Goal: Transaction & Acquisition: Book appointment/travel/reservation

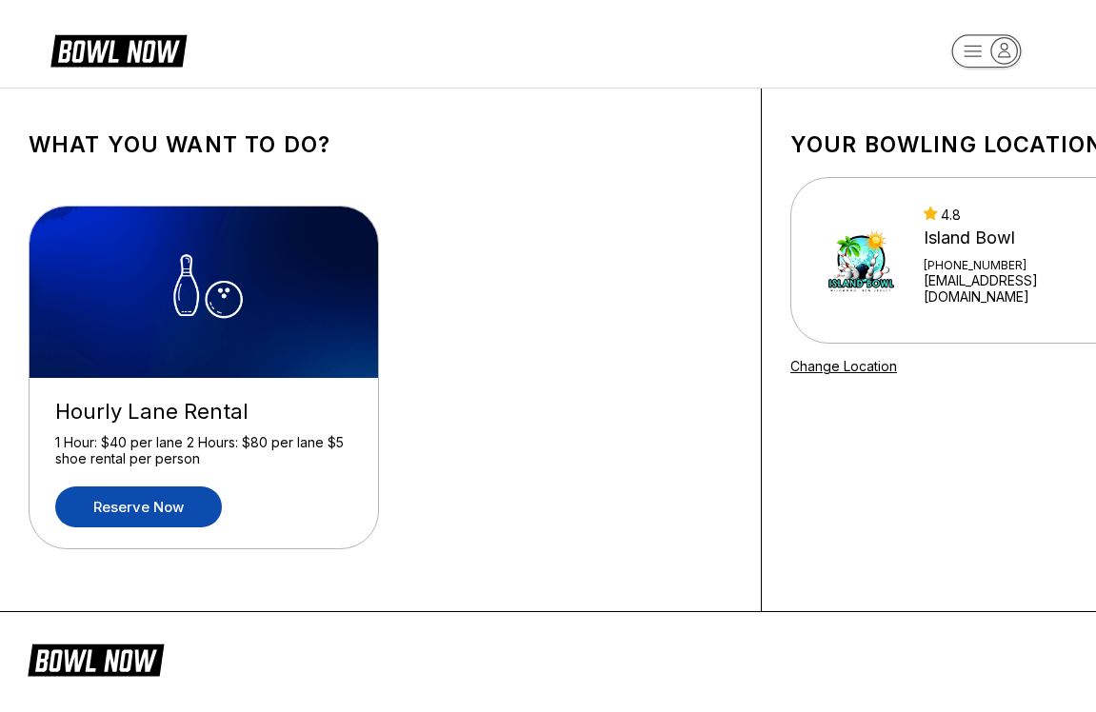
click at [165, 503] on link "Reserve now" at bounding box center [138, 506] width 167 height 41
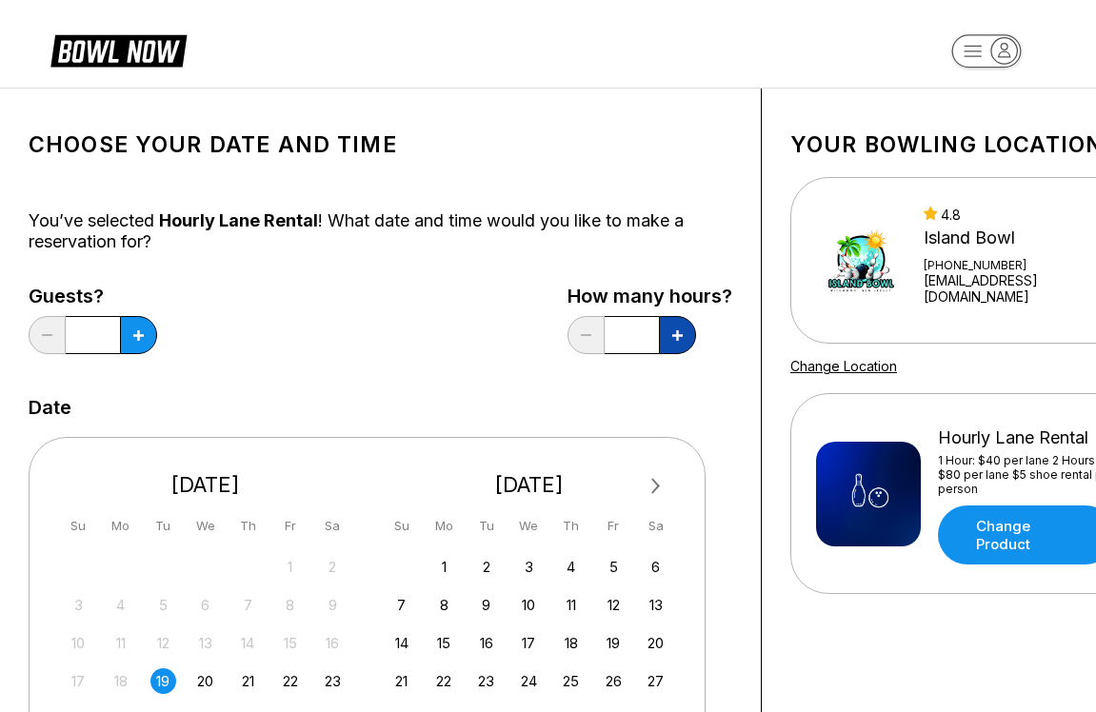
click at [157, 329] on button at bounding box center [138, 335] width 37 height 38
click at [51, 336] on icon at bounding box center [46, 335] width 10 height 2
type input "*"
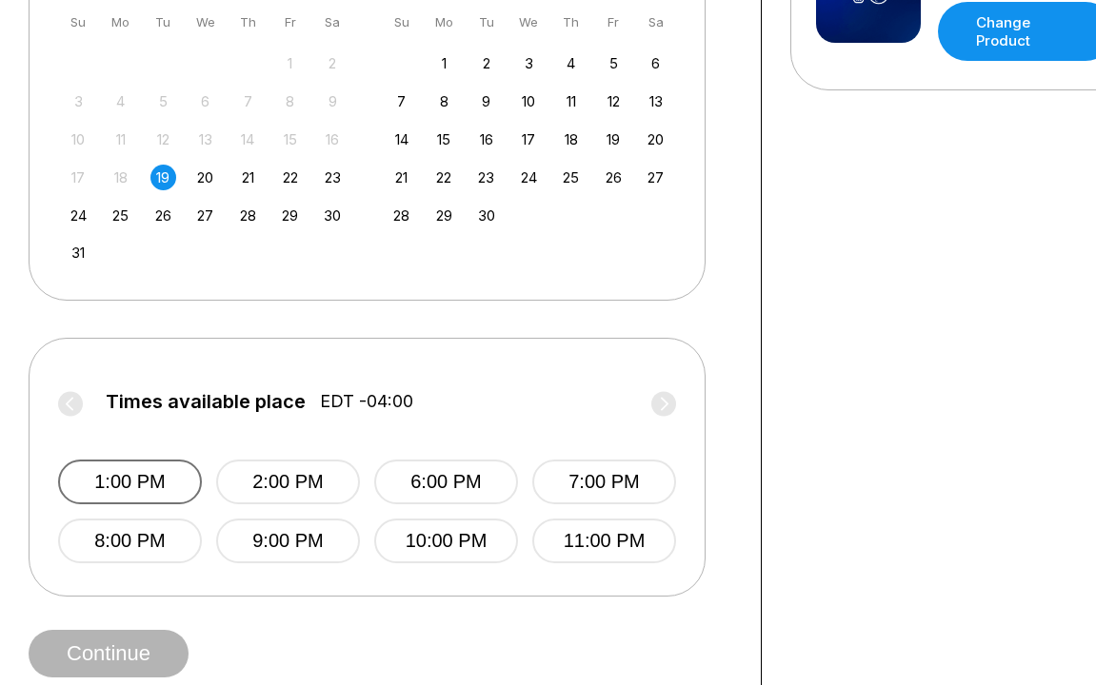
scroll to position [511, 0]
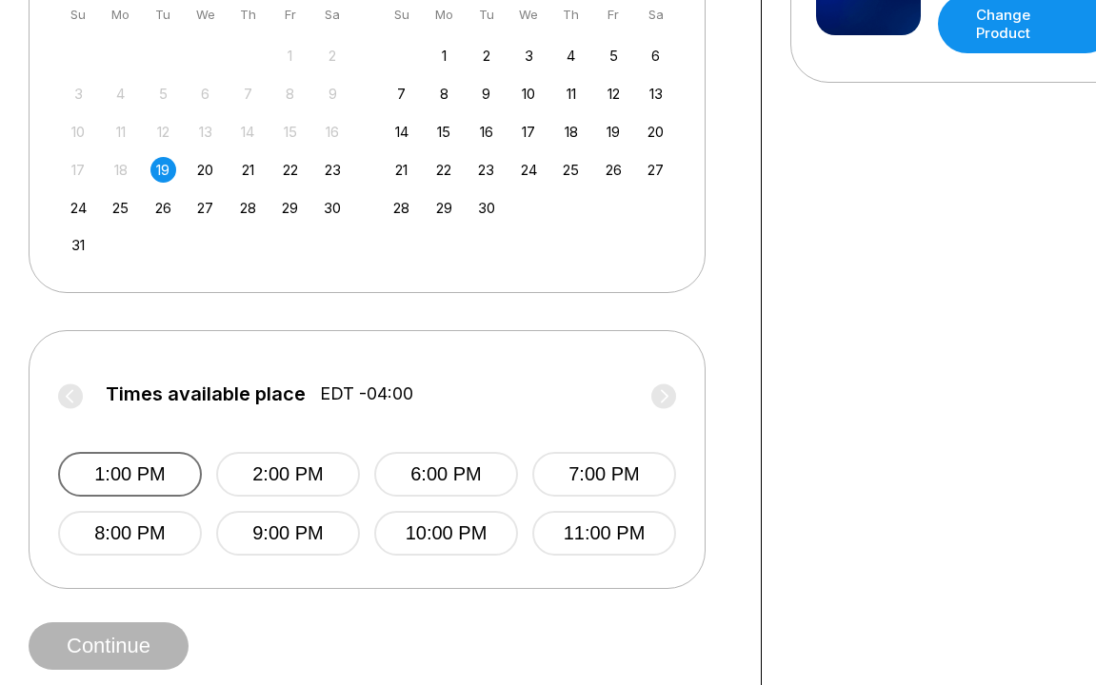
click at [154, 462] on button "1:00 PM" at bounding box center [130, 474] width 144 height 45
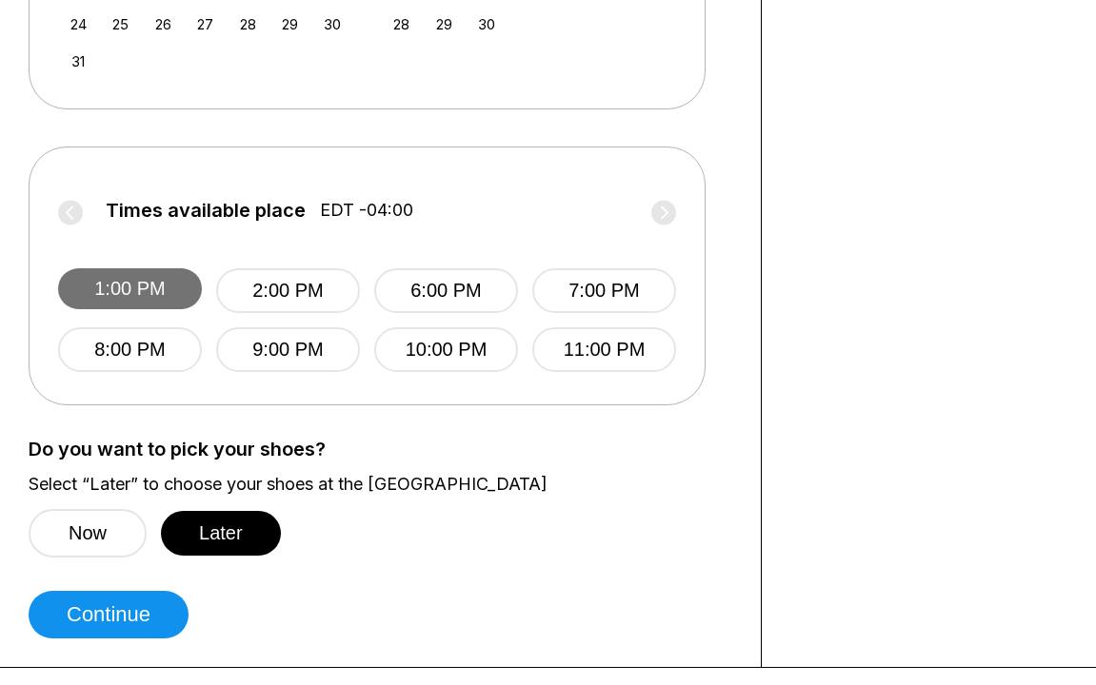
scroll to position [698, 0]
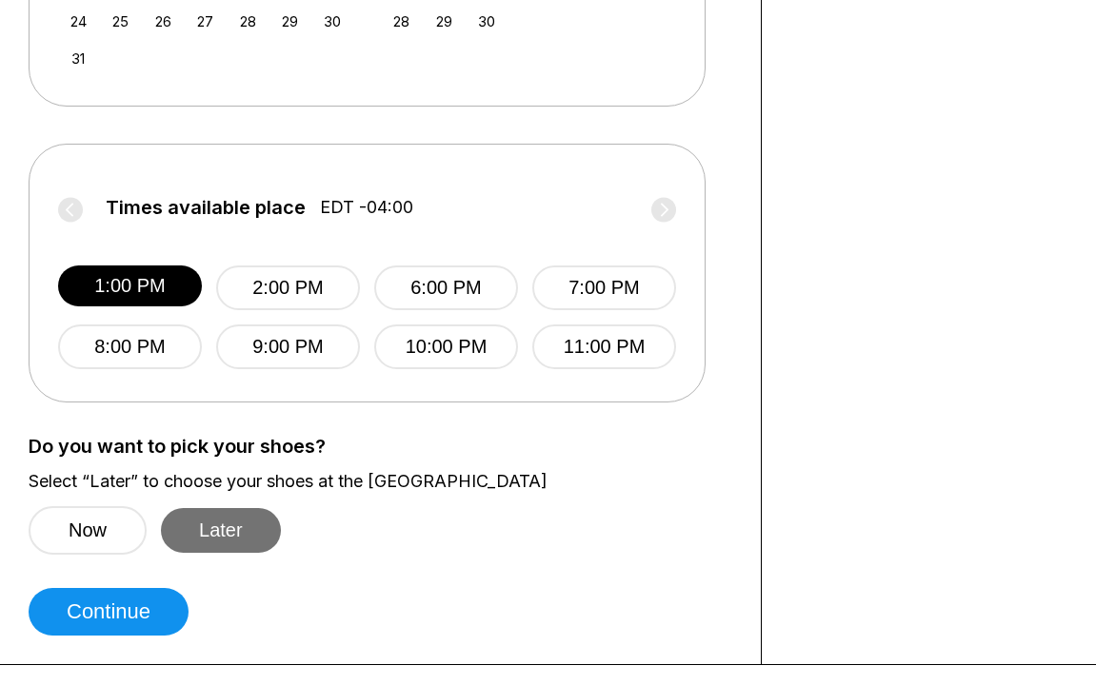
click at [226, 522] on button "Later" at bounding box center [221, 530] width 120 height 45
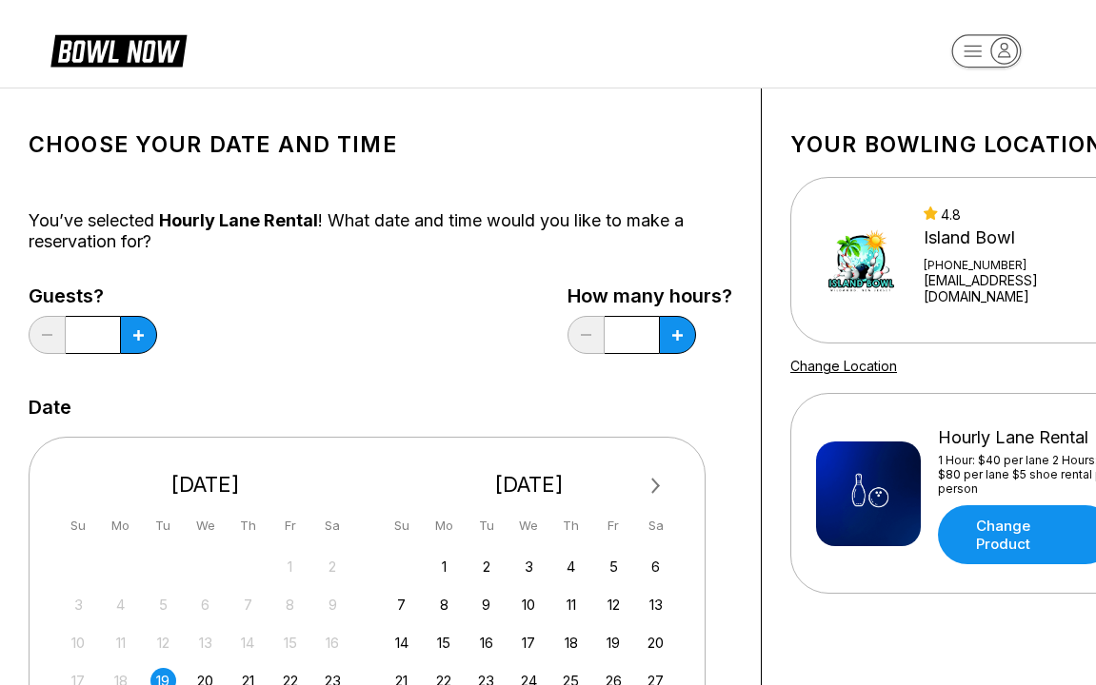
scroll to position [0, 0]
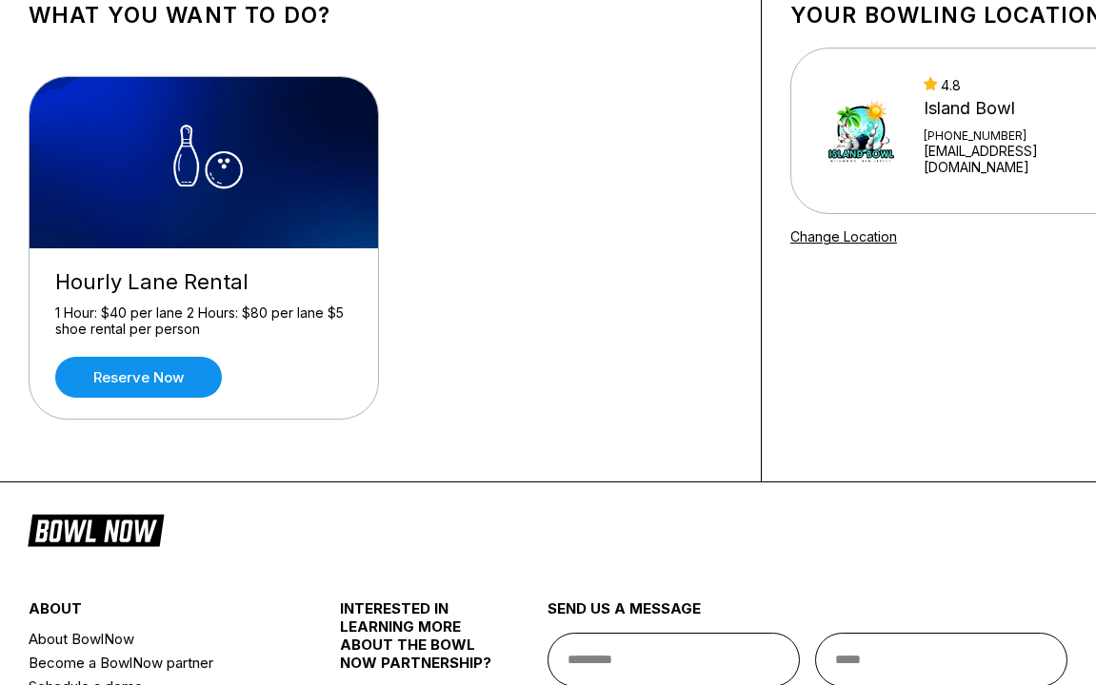
scroll to position [141, 0]
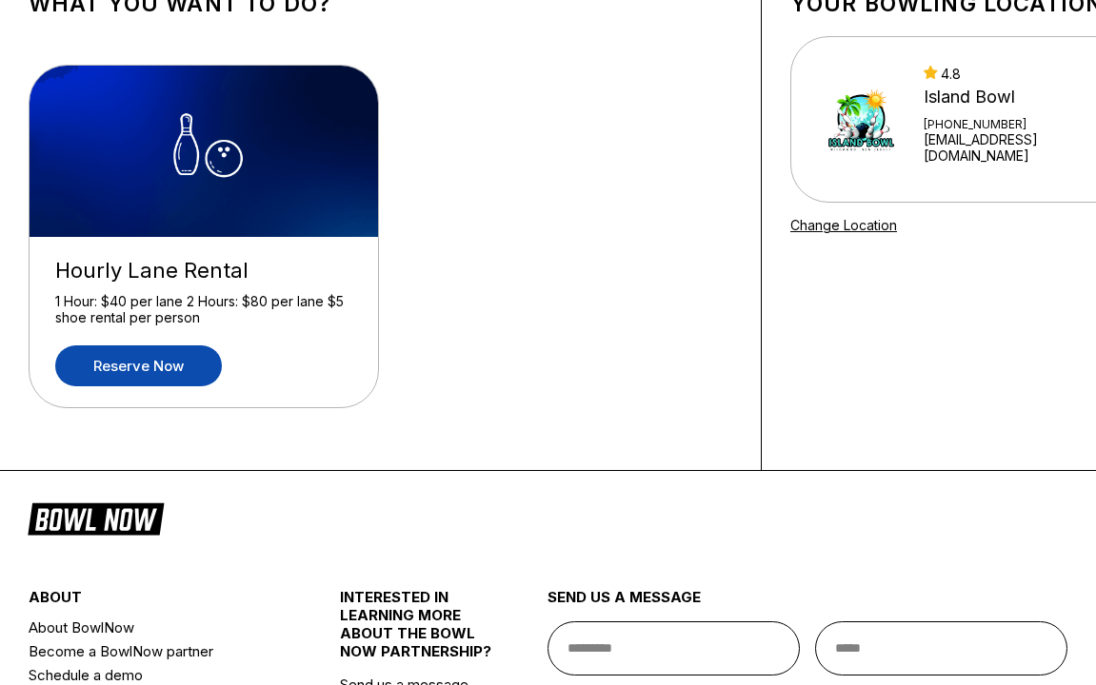
click at [162, 371] on link "Reserve now" at bounding box center [138, 365] width 167 height 41
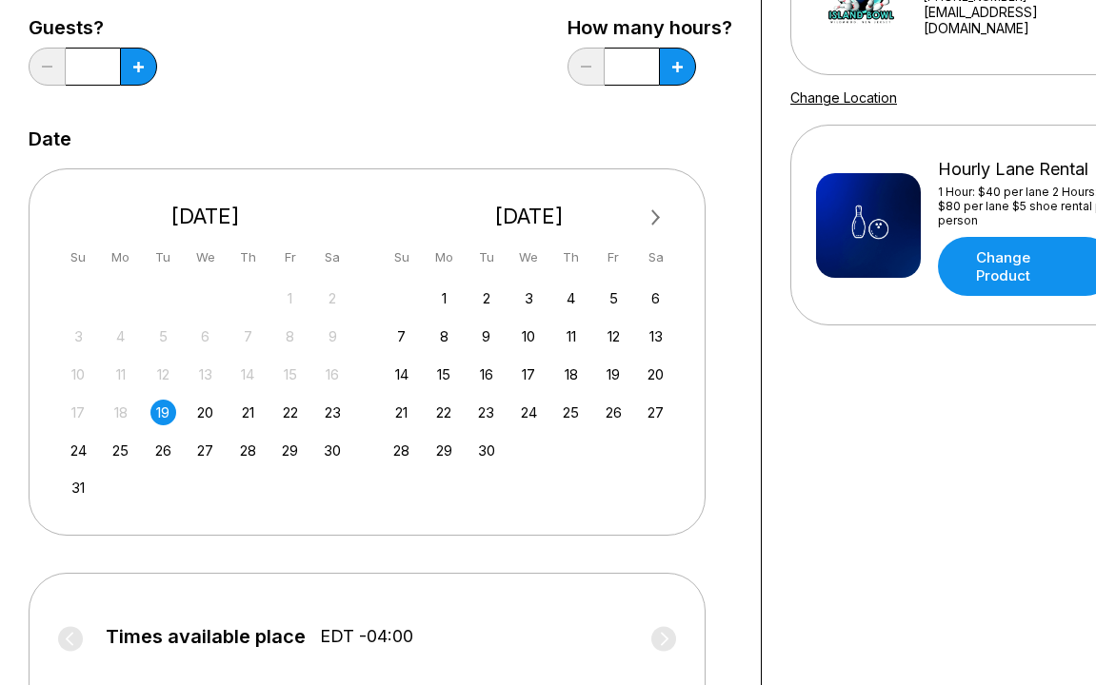
scroll to position [269, 0]
click at [165, 419] on div "19" at bounding box center [163, 412] width 26 height 26
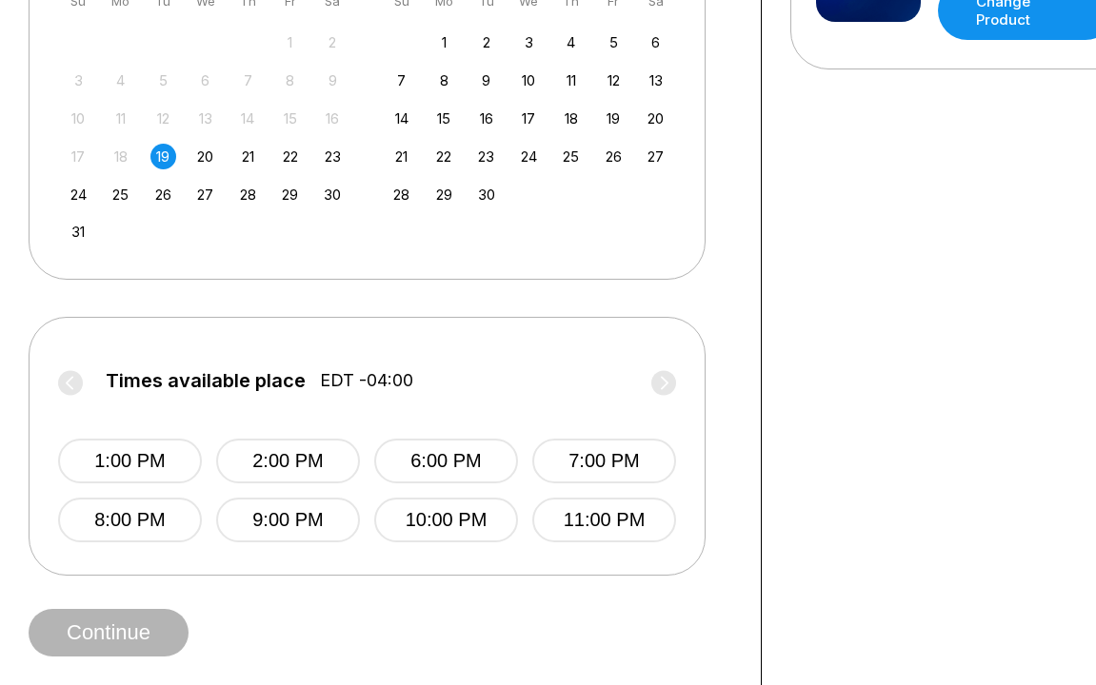
scroll to position [536, 0]
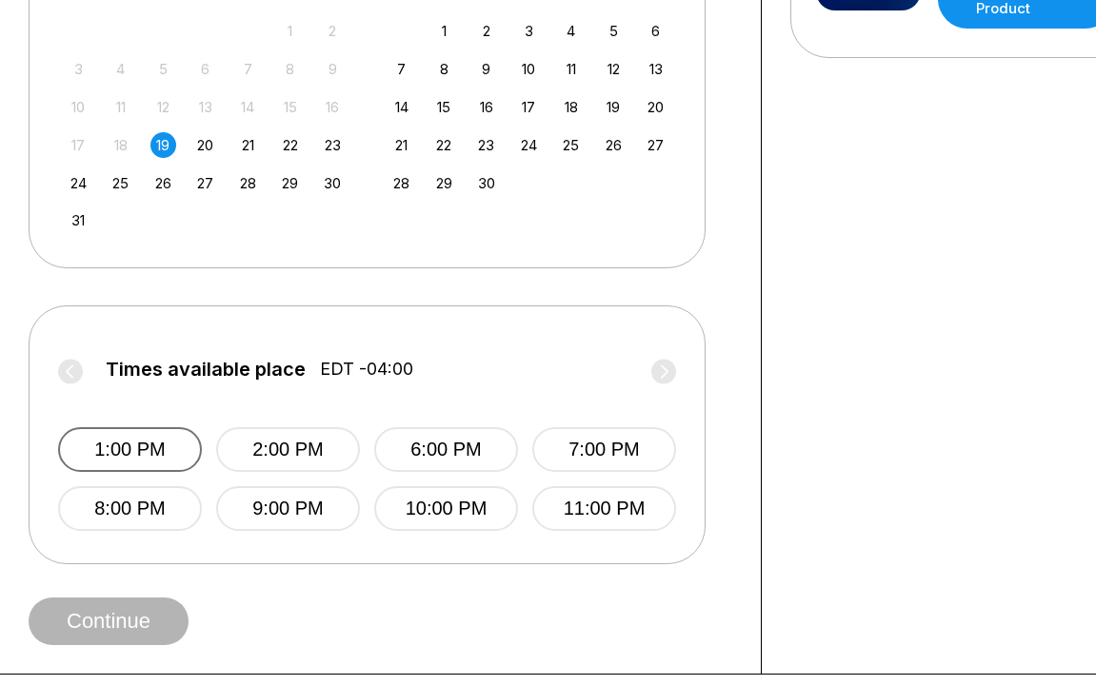
click at [150, 455] on button "1:00 PM" at bounding box center [130, 449] width 144 height 45
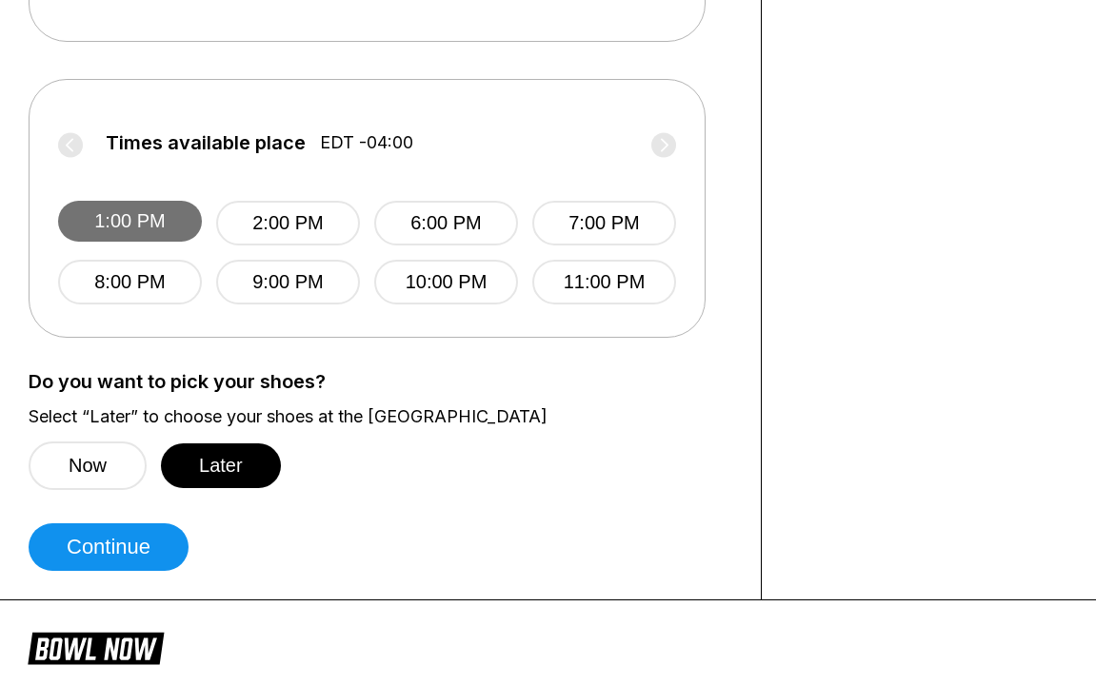
scroll to position [854, 0]
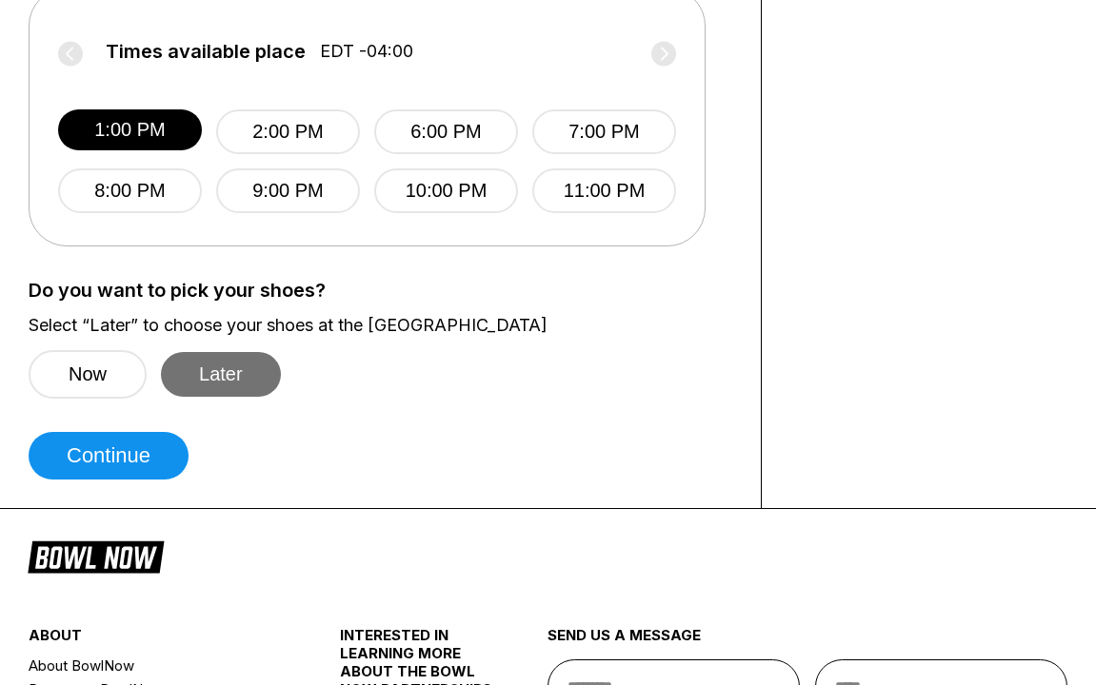
click at [227, 374] on button "Later" at bounding box center [221, 374] width 120 height 45
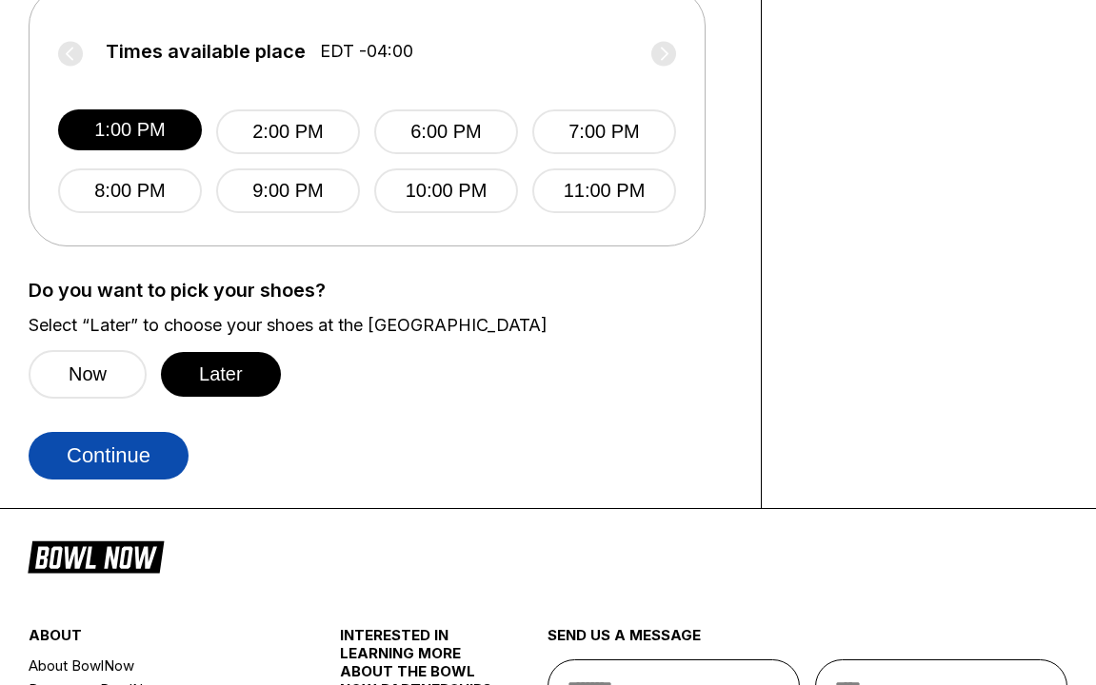
click at [129, 464] on button "Continue" at bounding box center [109, 456] width 160 height 48
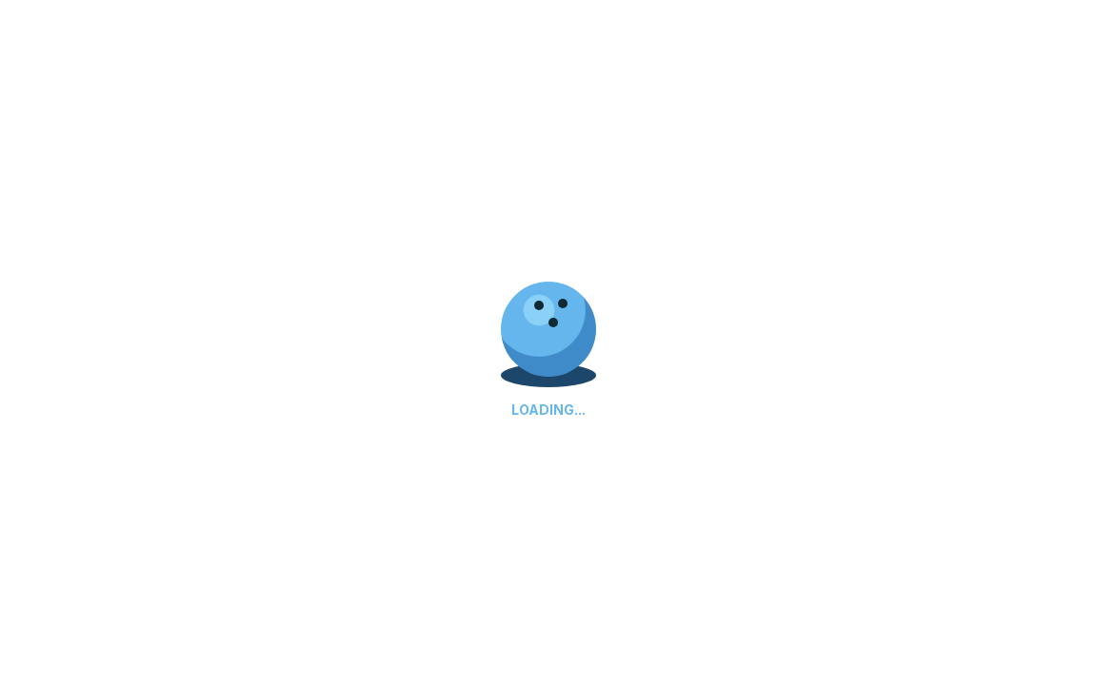
select select "**"
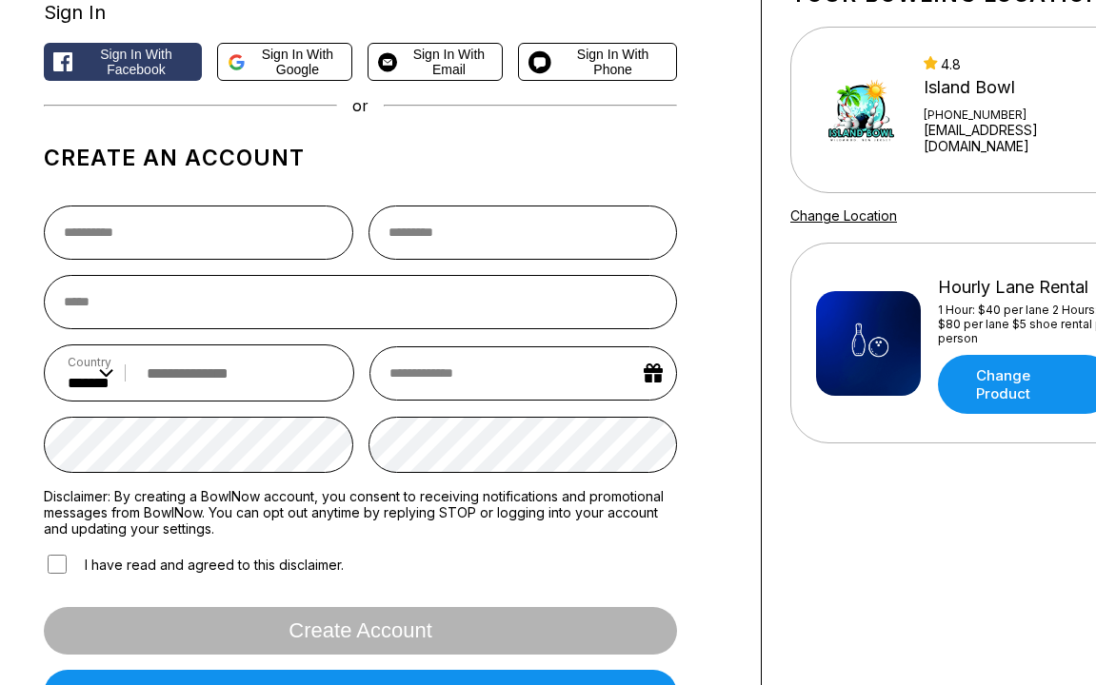
scroll to position [151, 0]
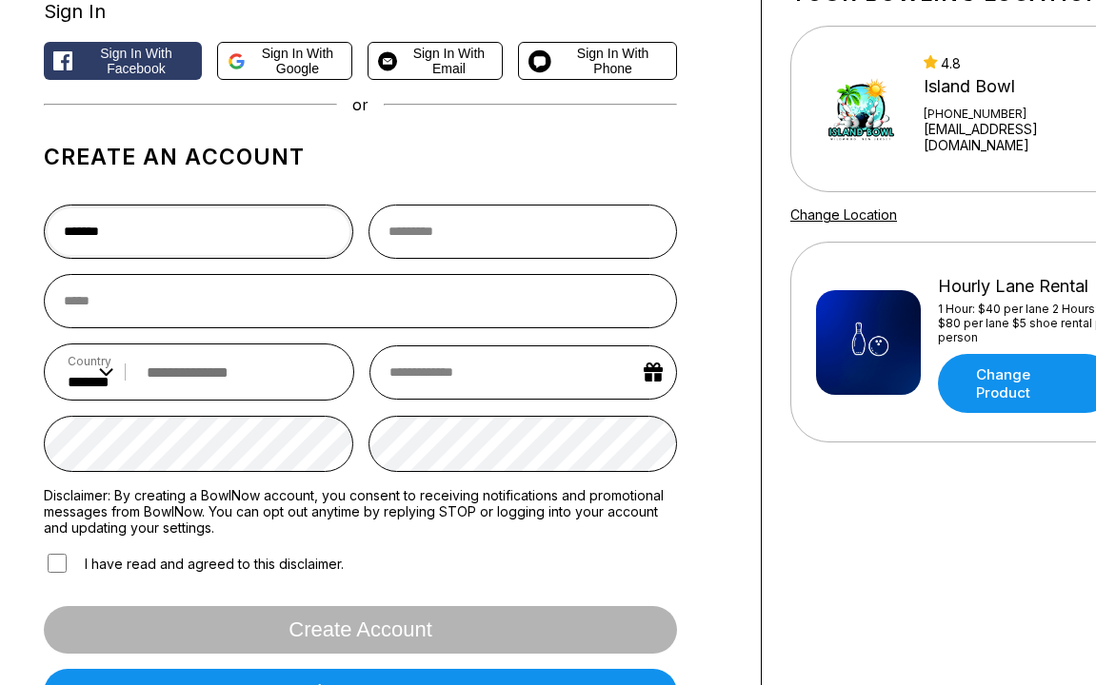
type input "******"
type input "**********"
click at [258, 373] on input "tel" at bounding box center [233, 372] width 193 height 35
type input "**********"
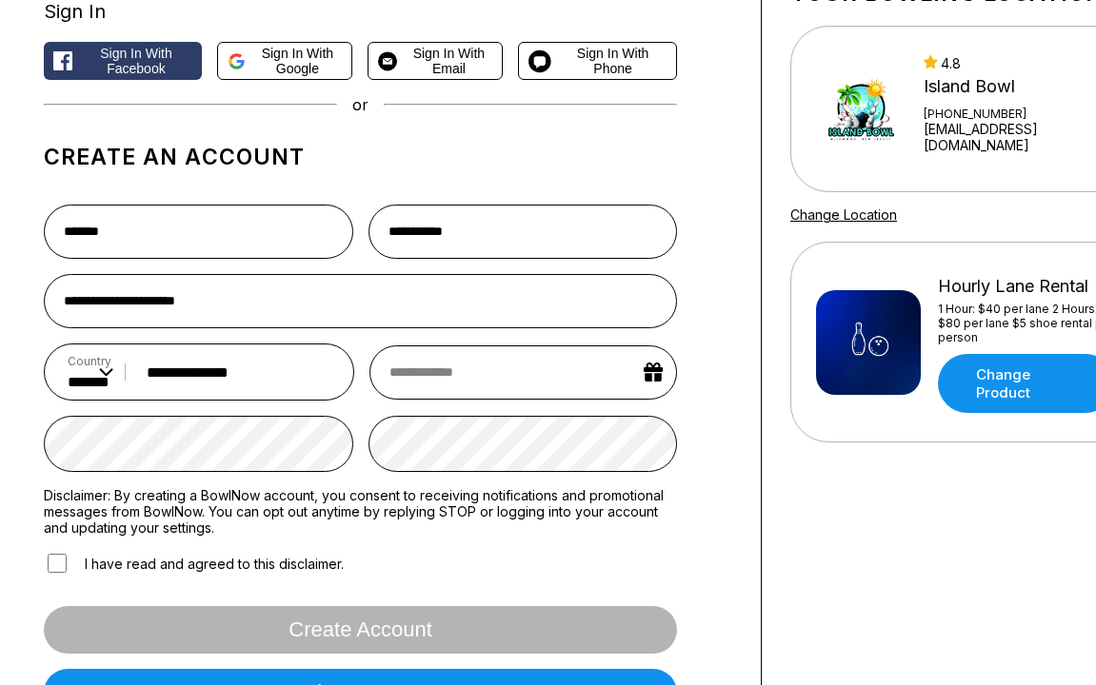
select select "*"
select select "****"
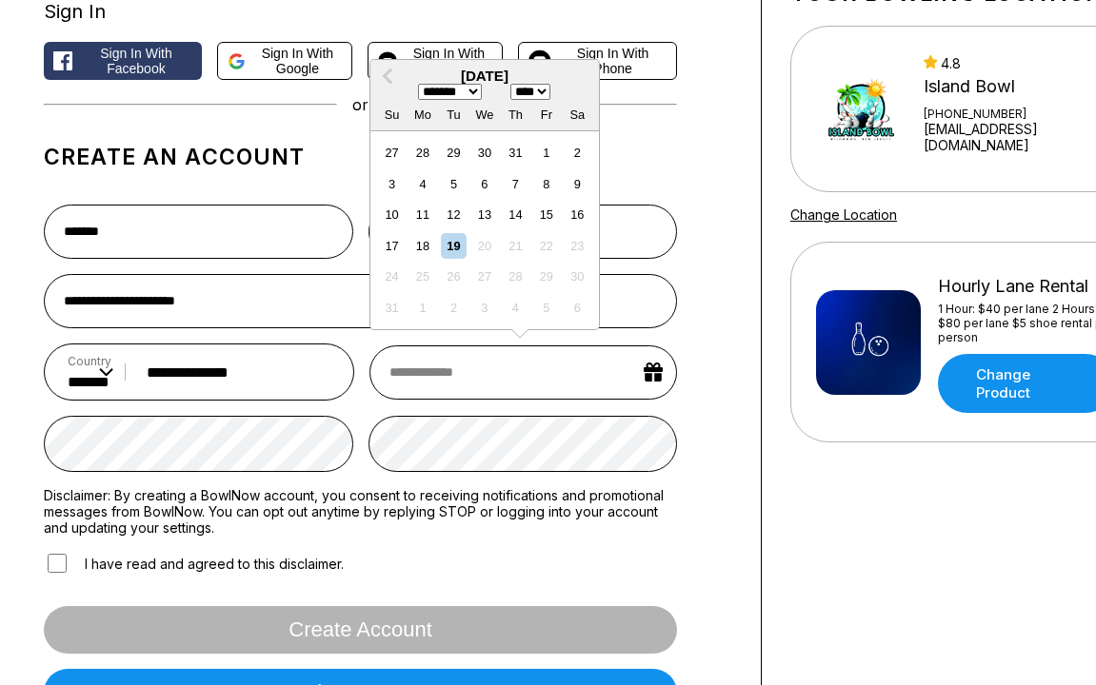
select select "*"
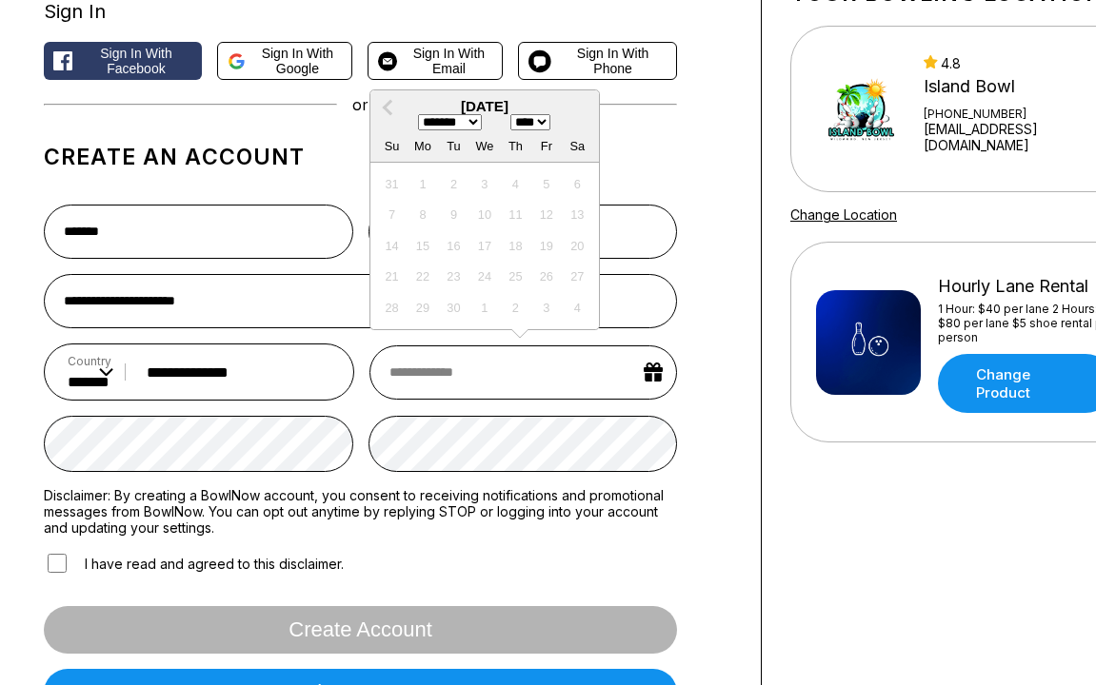
select select "****"
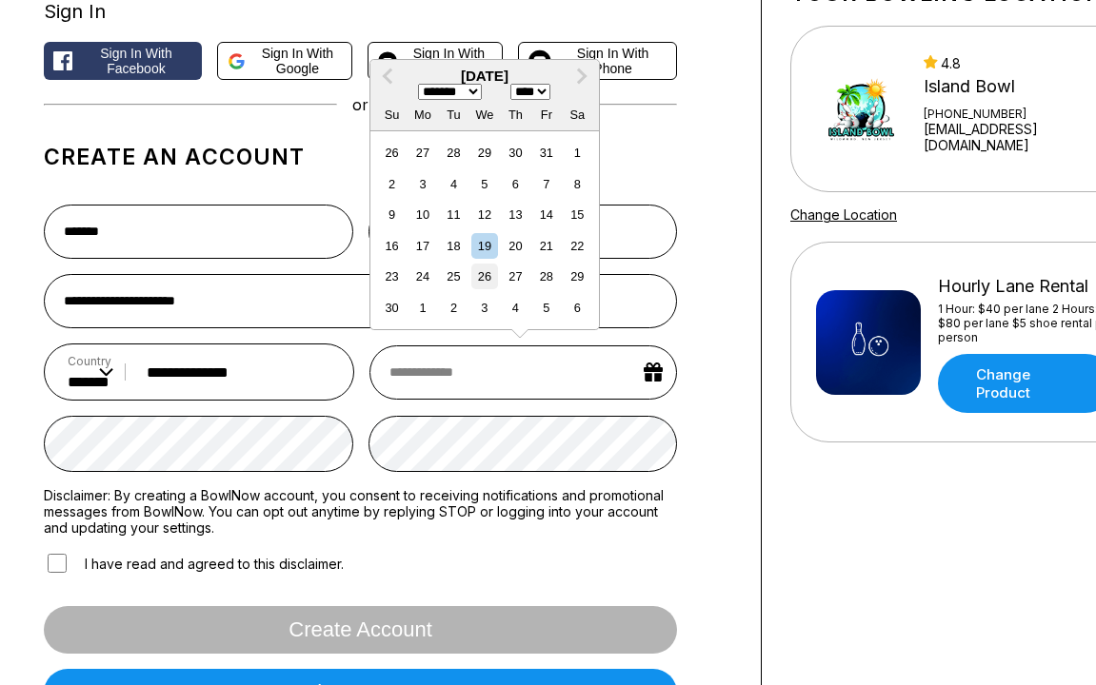
click at [493, 288] on div "26" at bounding box center [484, 277] width 26 height 26
type input "**********"
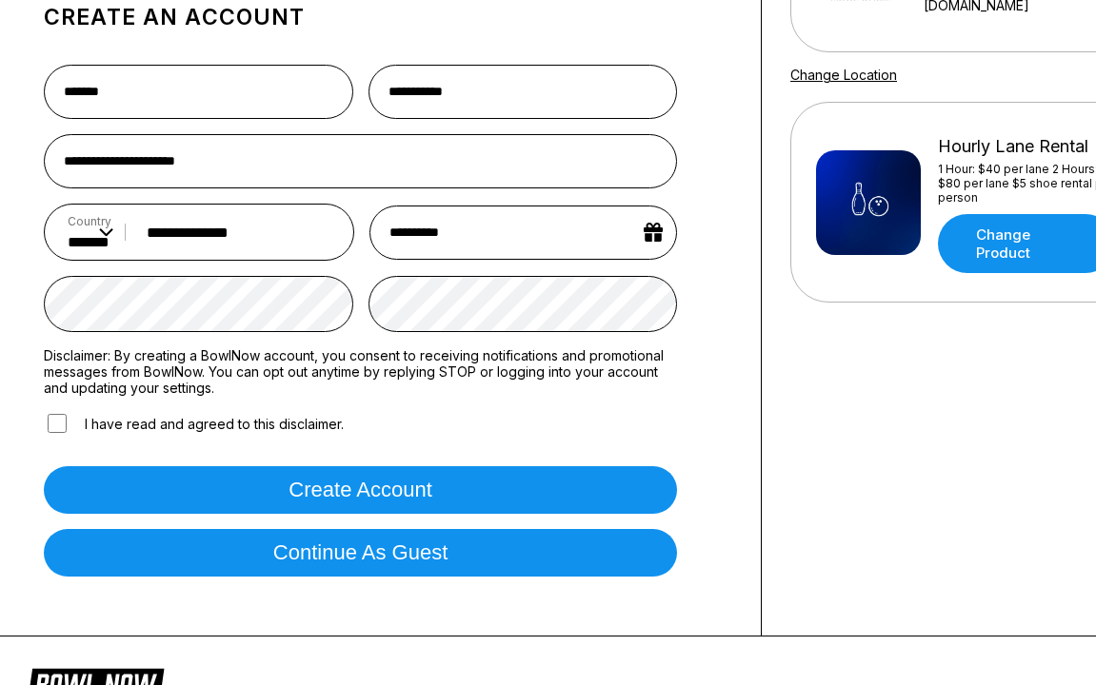
scroll to position [299, 0]
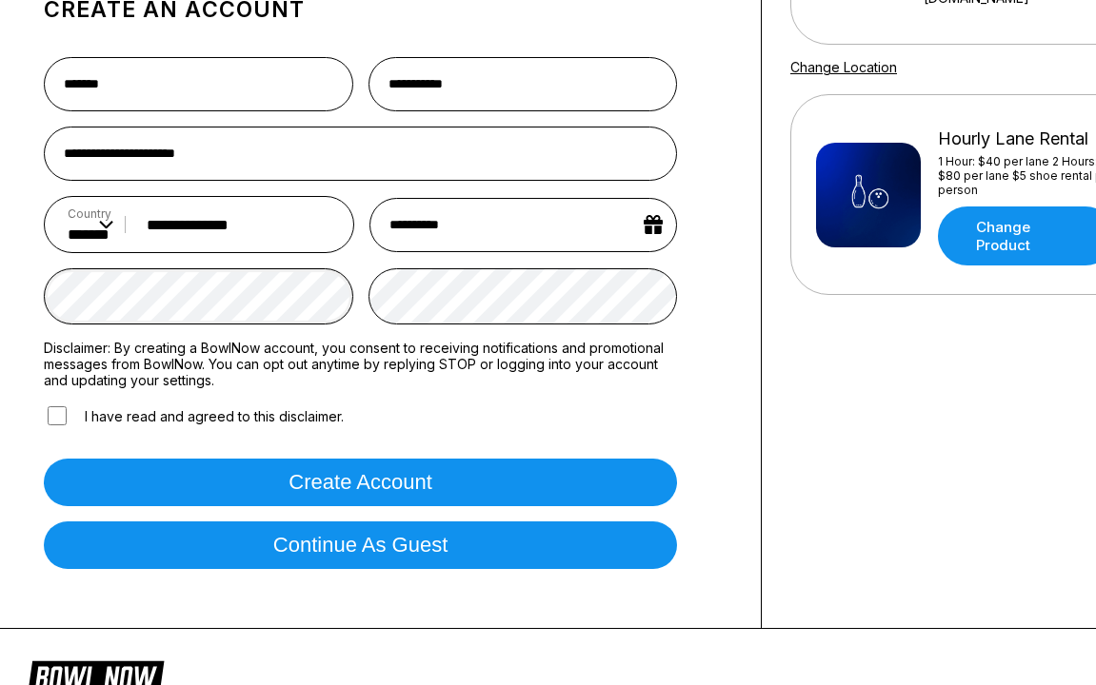
click at [22, 266] on div "**********" at bounding box center [380, 209] width 761 height 839
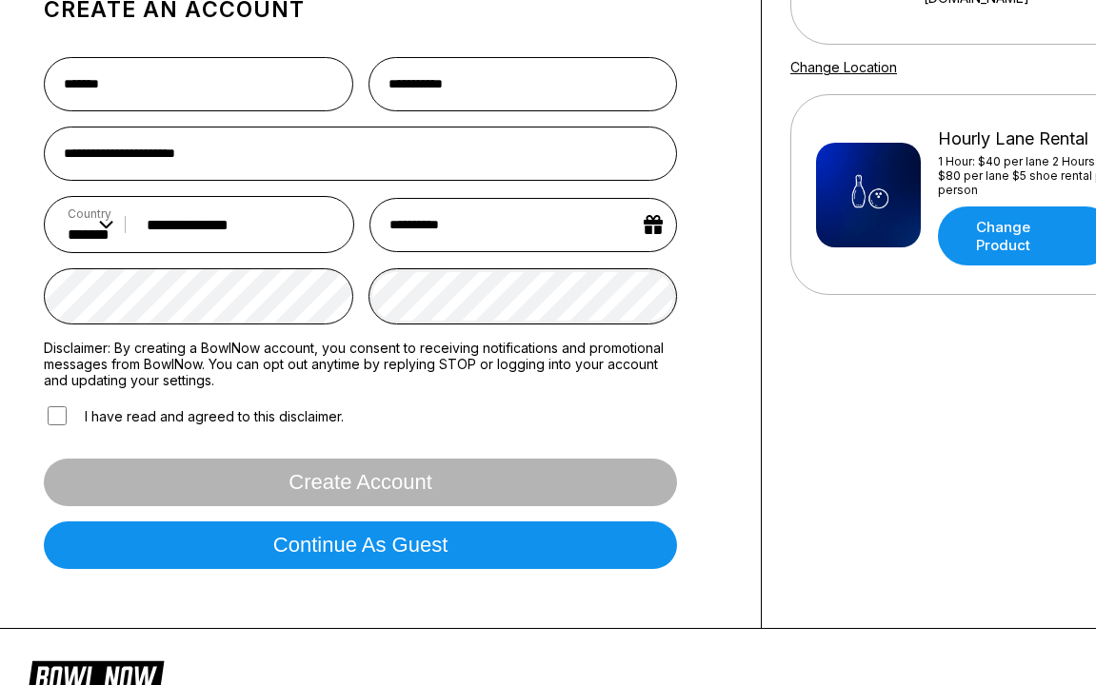
click at [299, 255] on form "**********" at bounding box center [360, 313] width 633 height 543
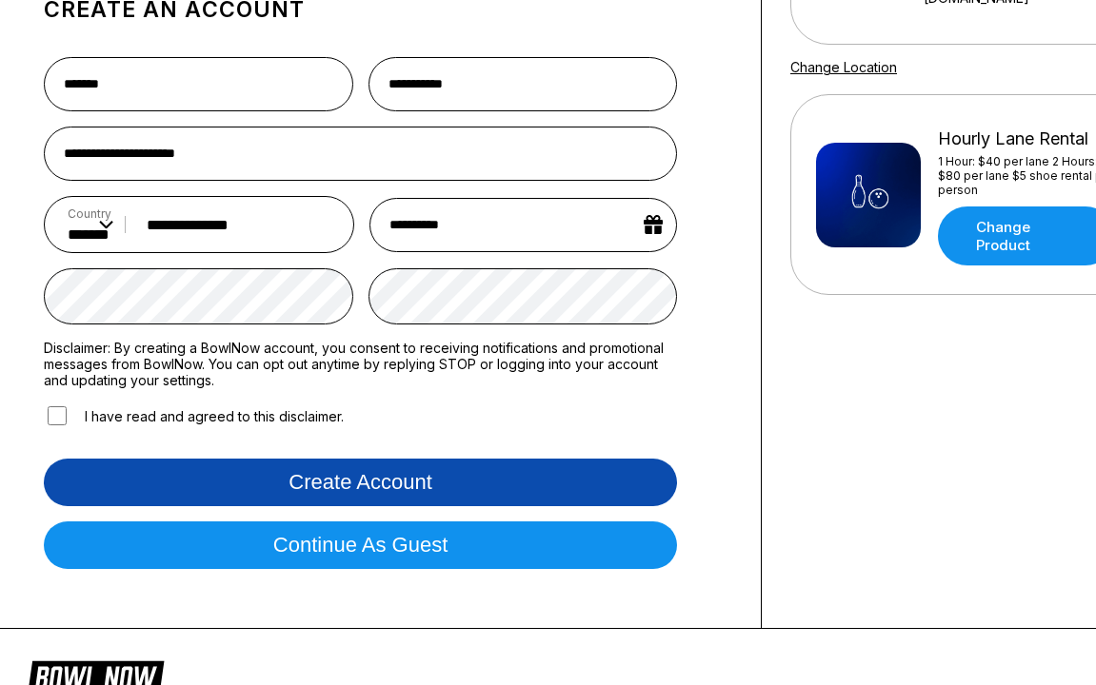
click at [426, 483] on button "Create account" at bounding box center [360, 483] width 633 height 48
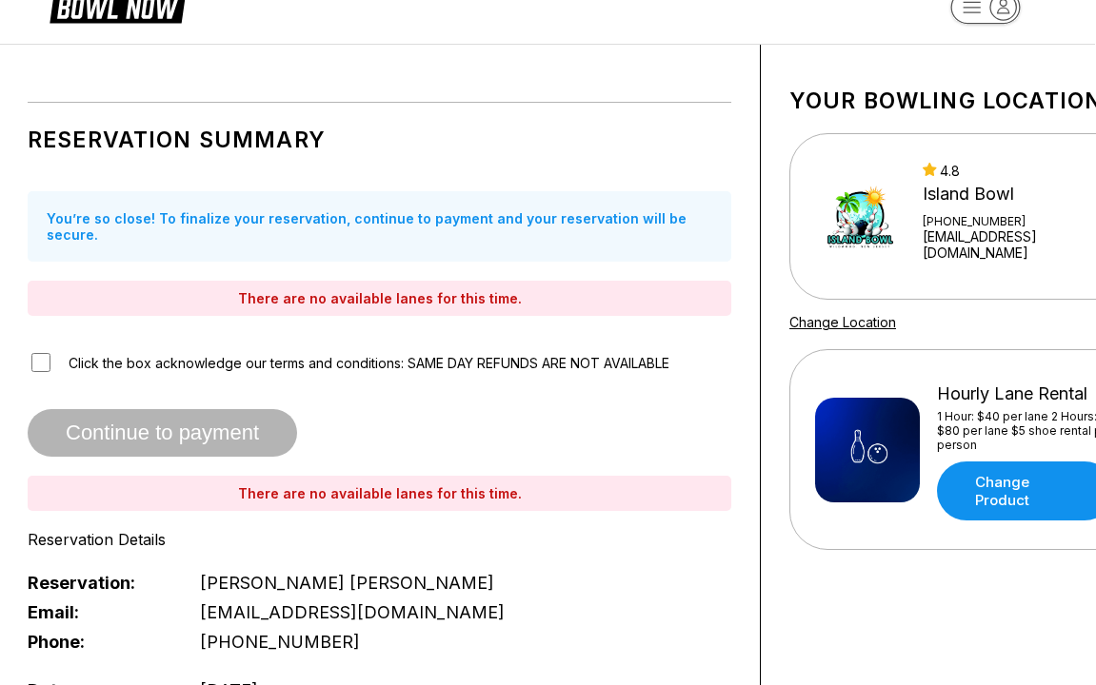
scroll to position [34, 1]
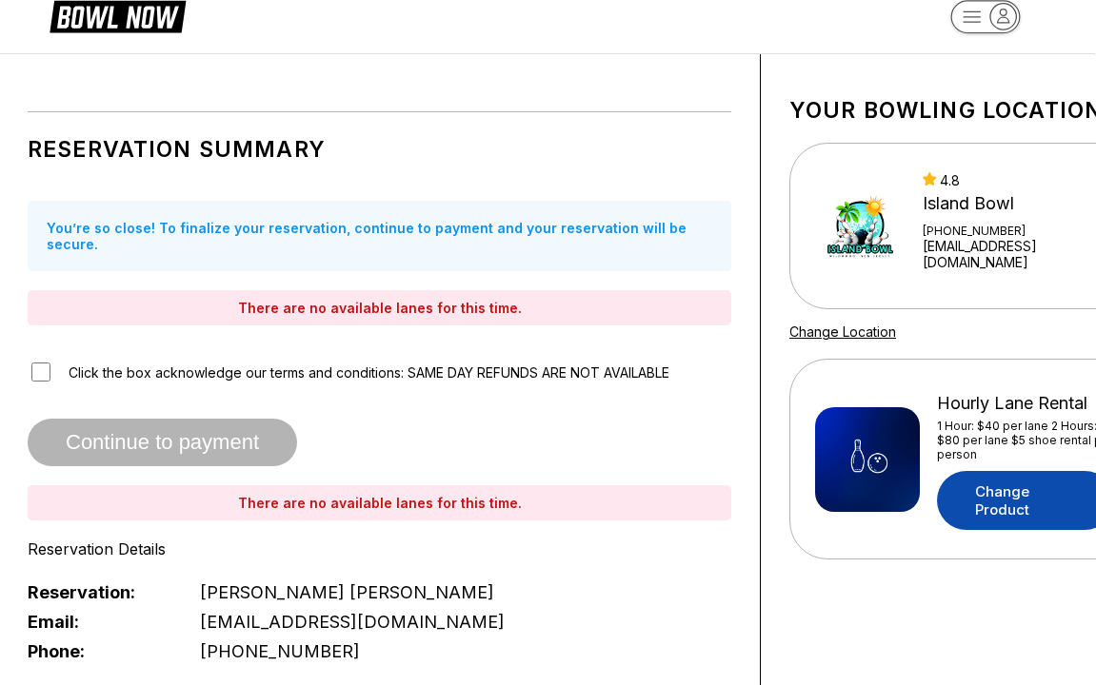
click at [1014, 505] on link "Change Product" at bounding box center [1025, 500] width 177 height 59
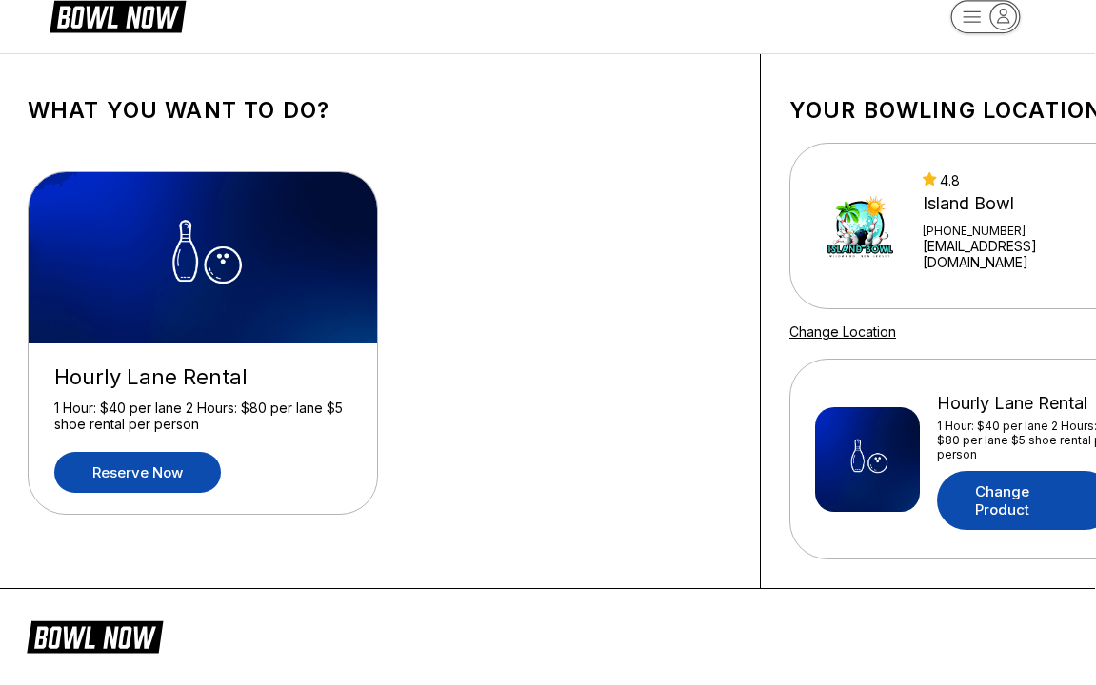
scroll to position [0, 0]
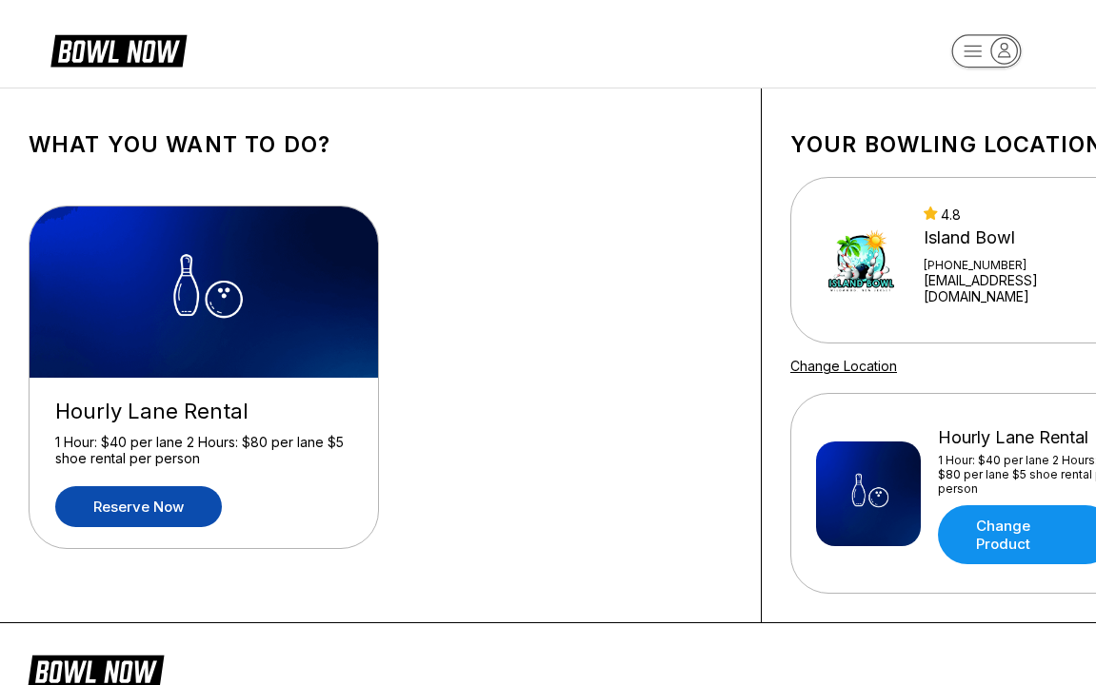
click at [168, 513] on link "Reserve now" at bounding box center [138, 506] width 167 height 41
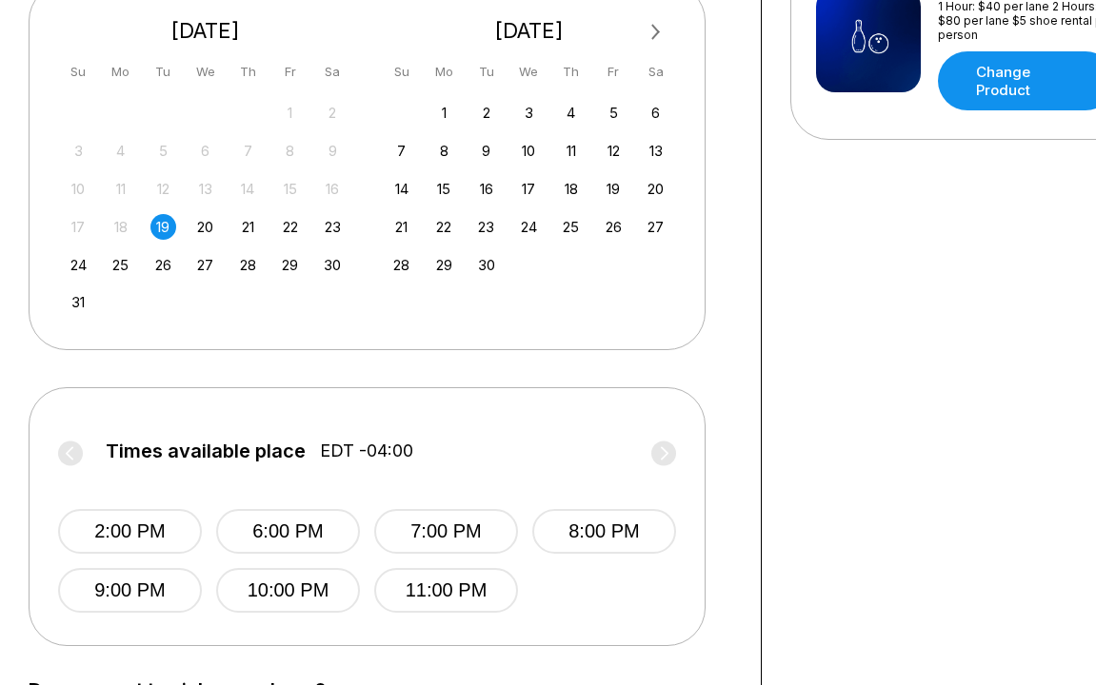
scroll to position [460, 0]
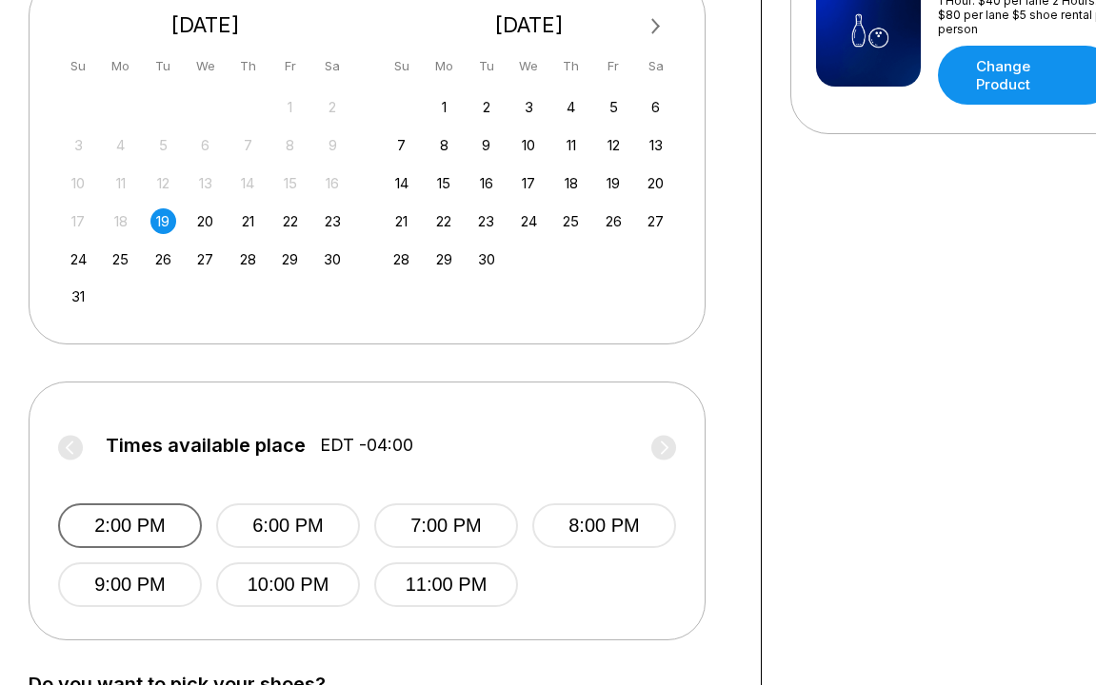
click at [159, 523] on button "2:00 PM" at bounding box center [130, 525] width 144 height 45
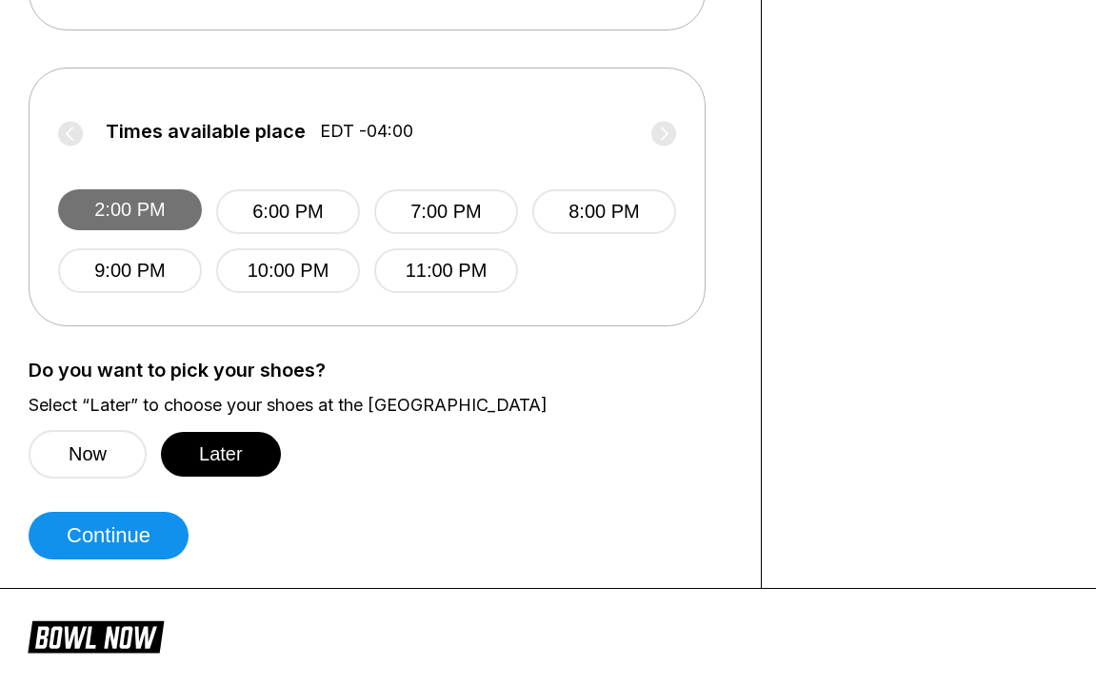
scroll to position [834, 0]
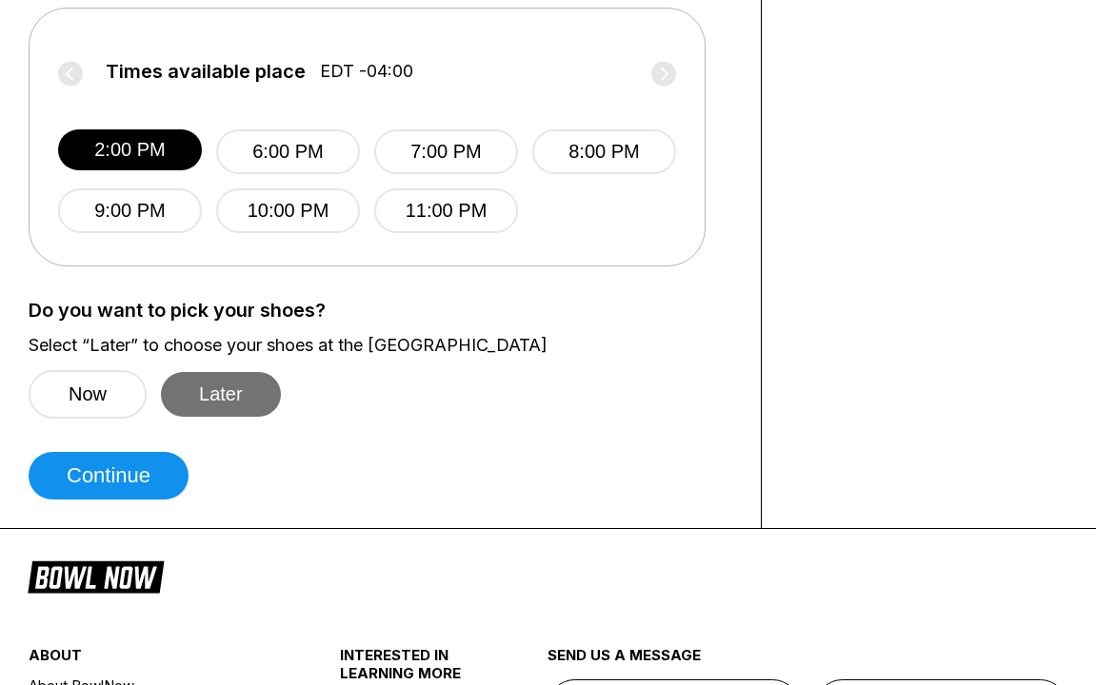
click at [237, 390] on button "Later" at bounding box center [221, 394] width 120 height 45
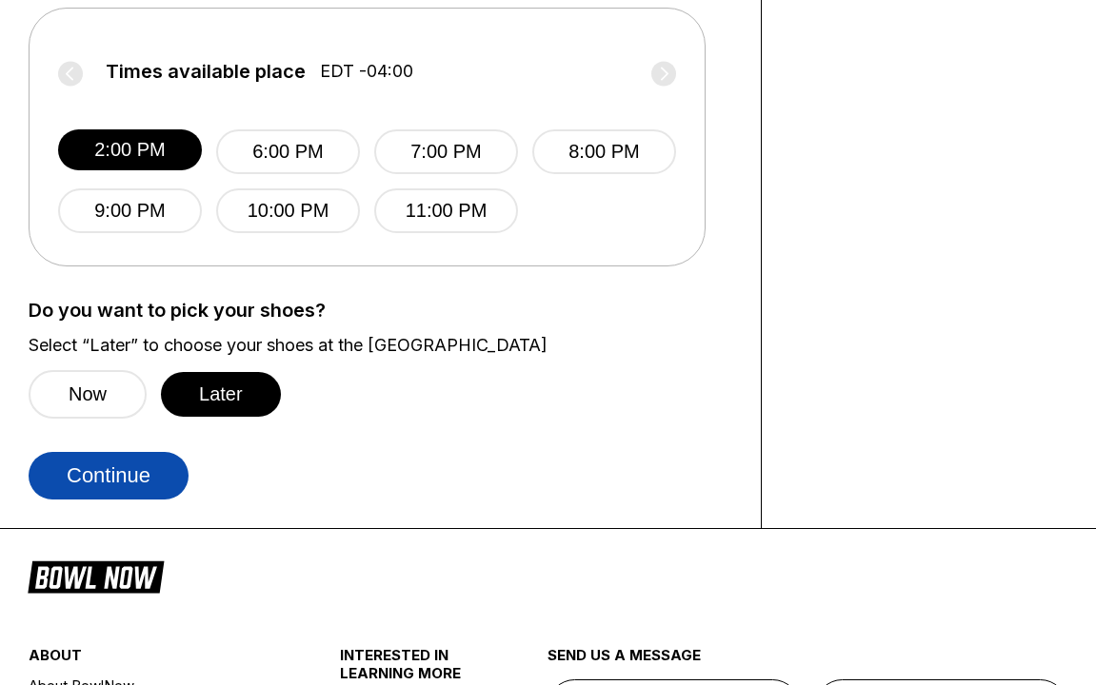
click at [154, 477] on button "Continue" at bounding box center [109, 476] width 160 height 48
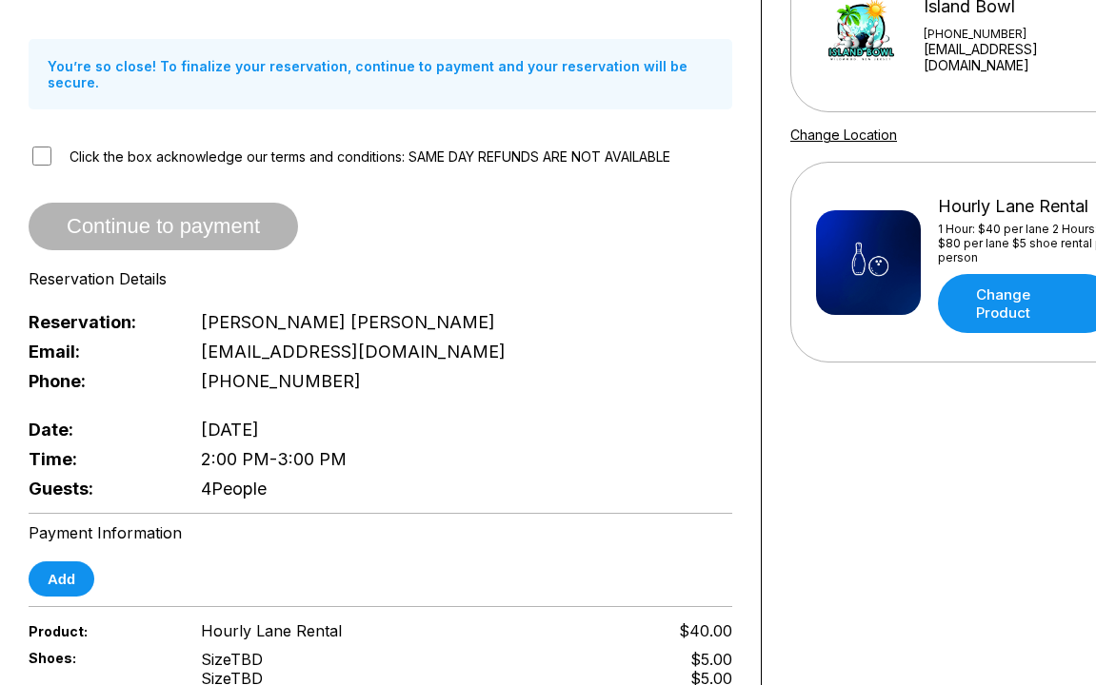
scroll to position [274, 0]
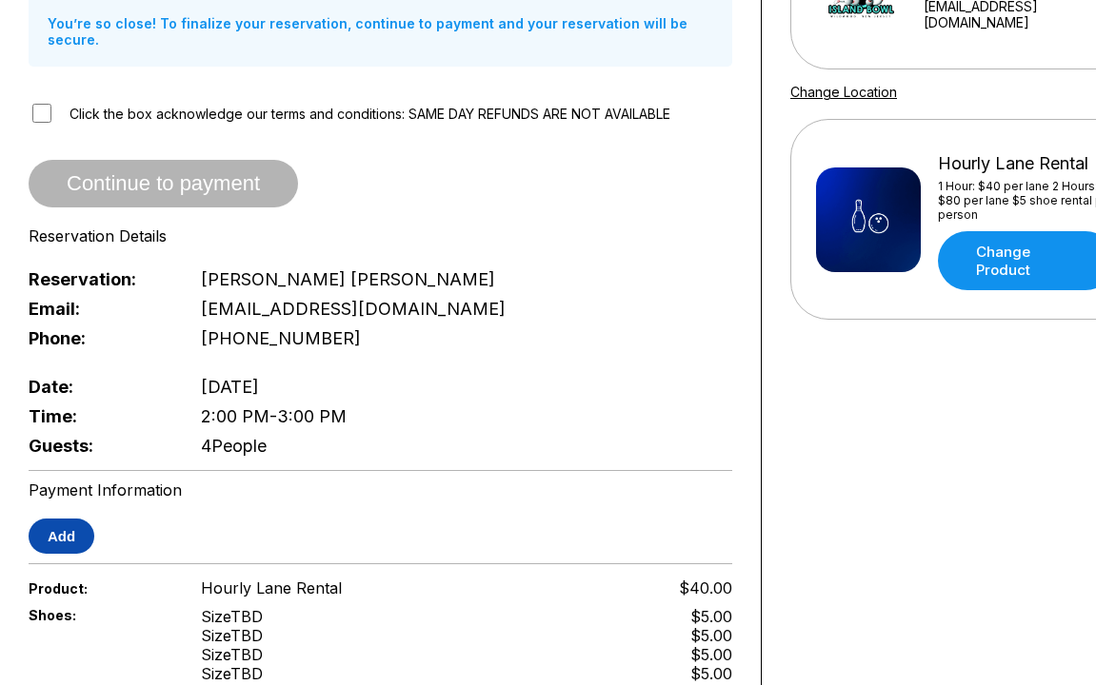
click at [54, 537] on button "Add" at bounding box center [62, 536] width 66 height 35
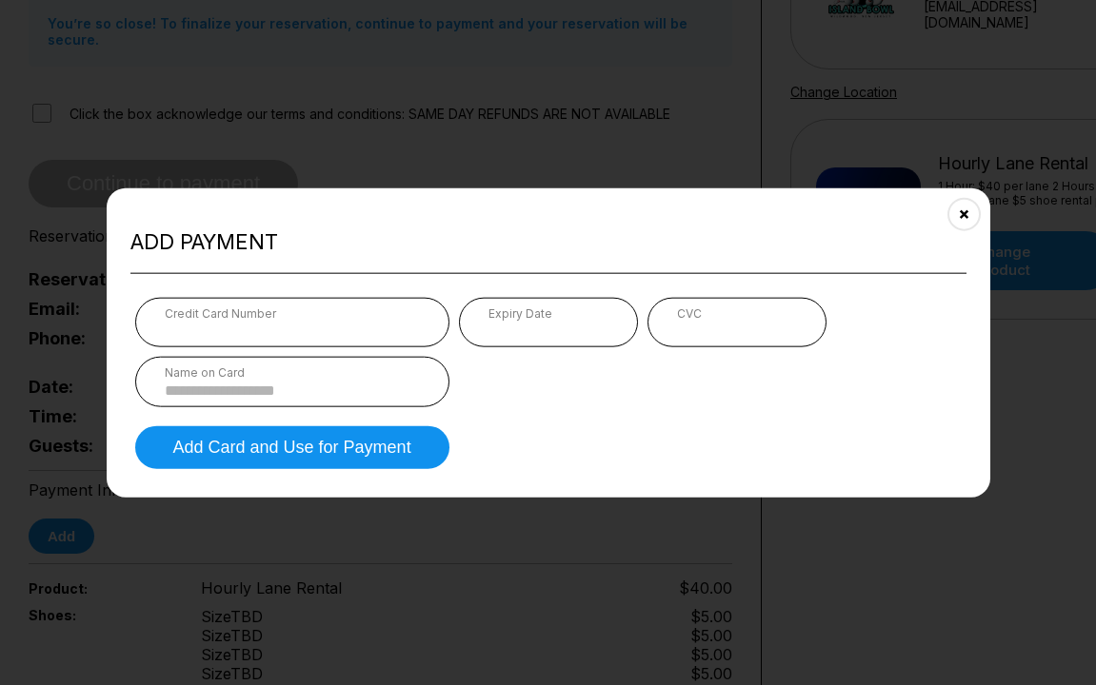
click at [346, 391] on input at bounding box center [292, 390] width 255 height 16
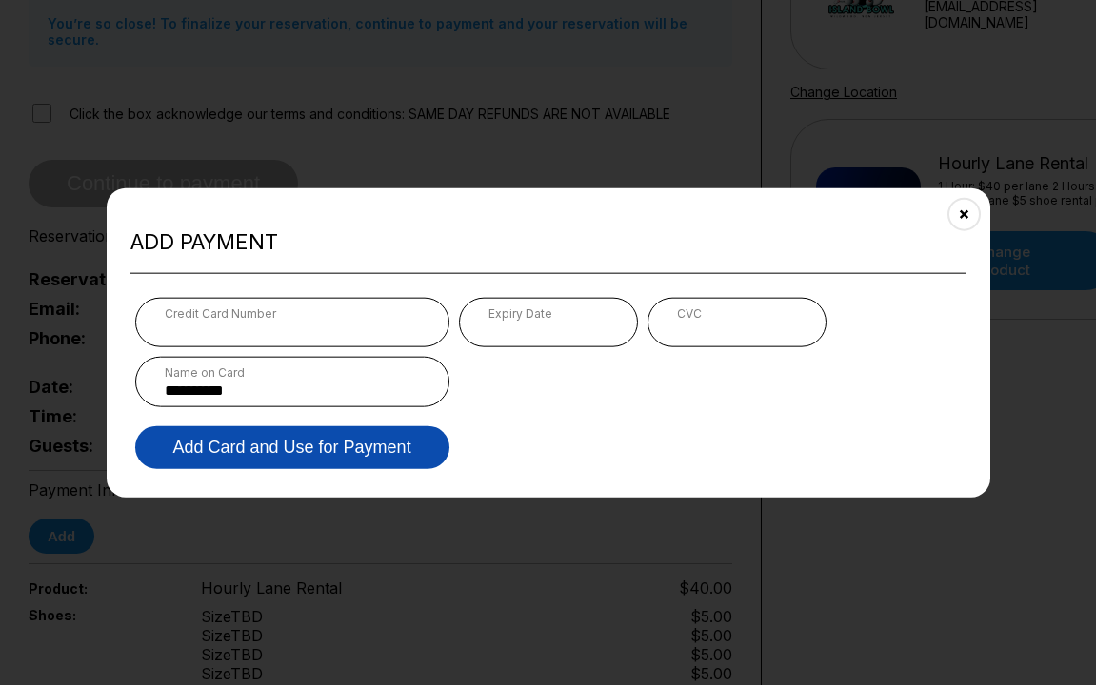
type input "**********"
click at [368, 459] on button "Add Card and Use for Payment" at bounding box center [292, 446] width 314 height 43
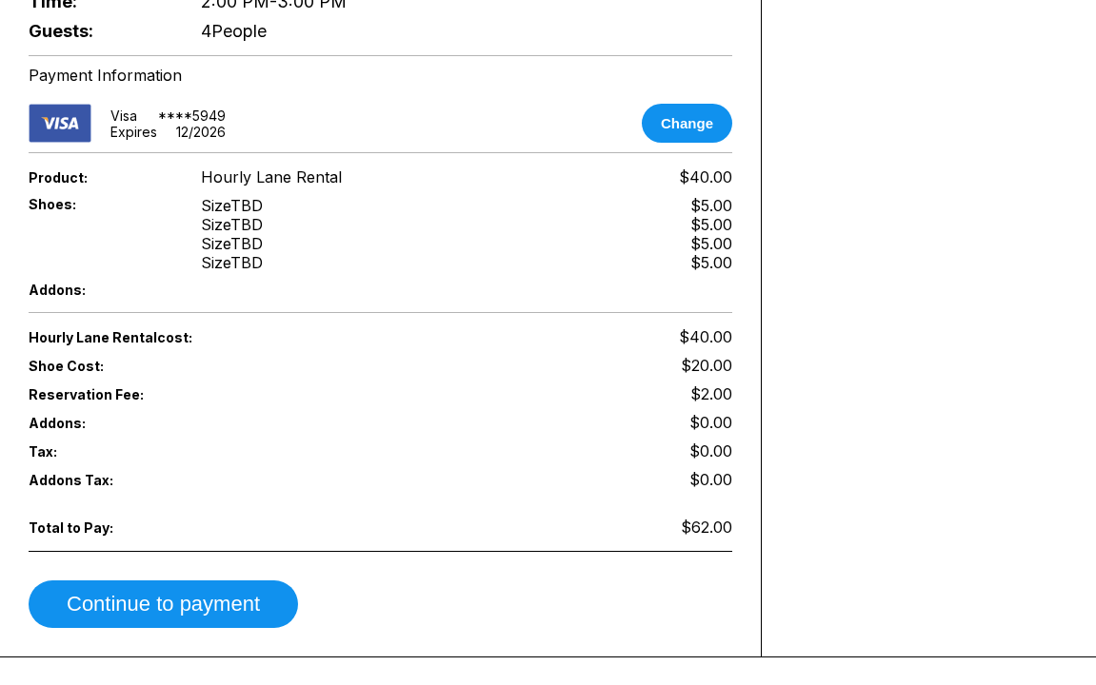
scroll to position [694, 0]
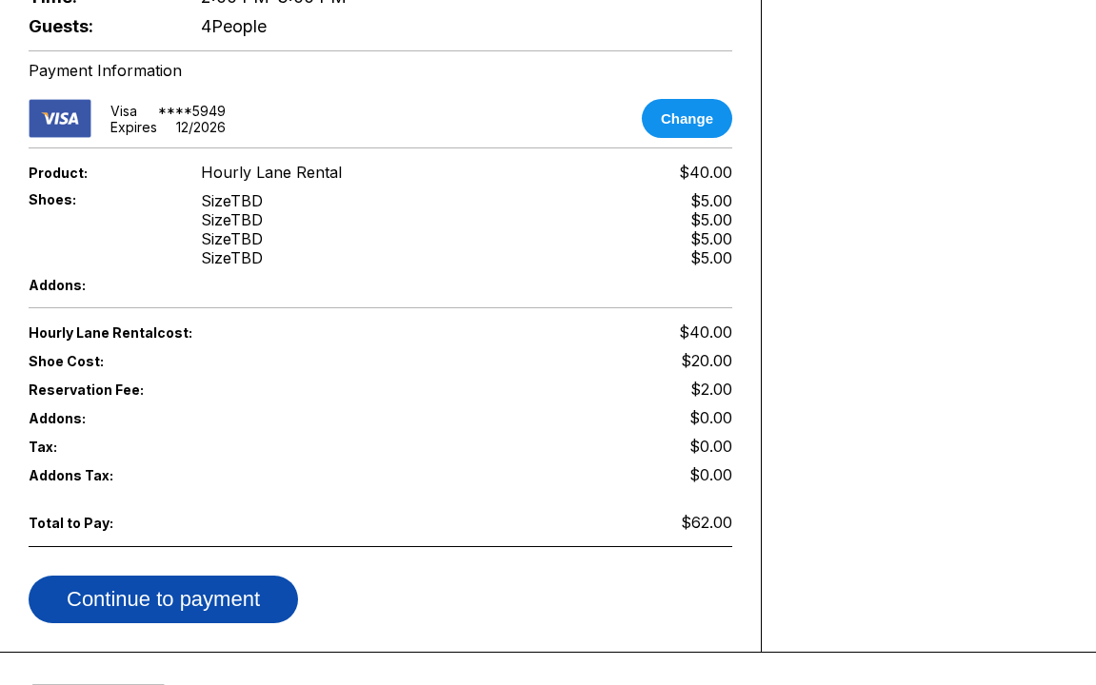
click at [169, 585] on button "Continue to payment" at bounding box center [163, 600] width 269 height 48
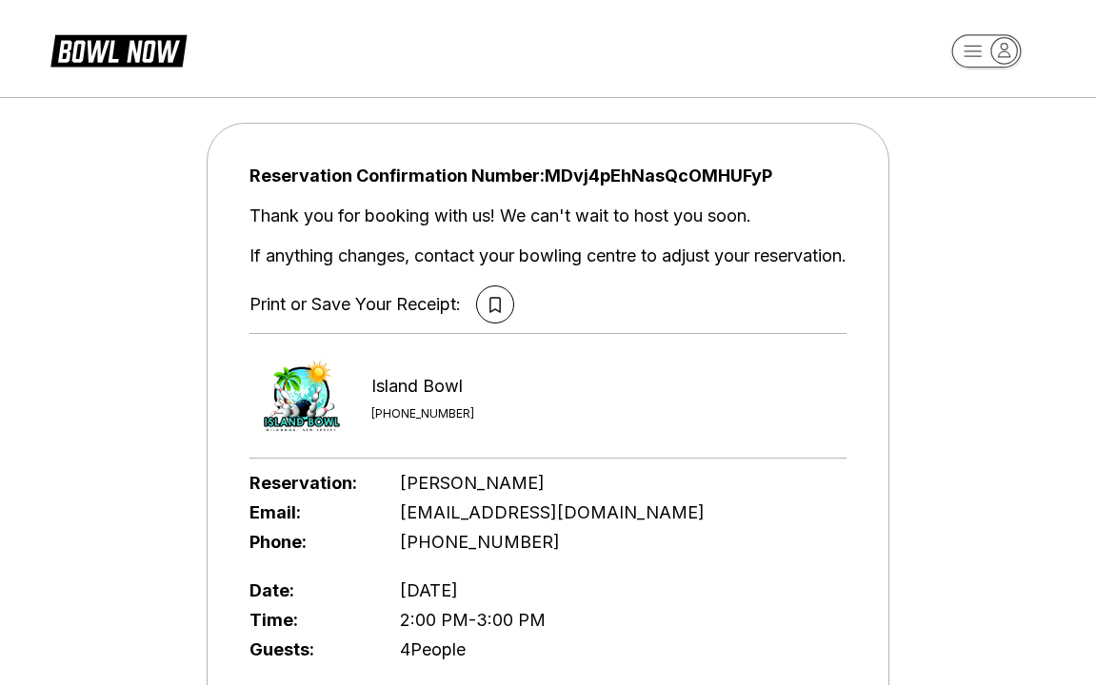
scroll to position [0, 0]
click at [128, 302] on div "Reservation Confirmation Number: MDvj4pEhNasQcOMHUFyP Thank you for booking wit…" at bounding box center [548, 626] width 1096 height 1076
